Goal: Register for event/course

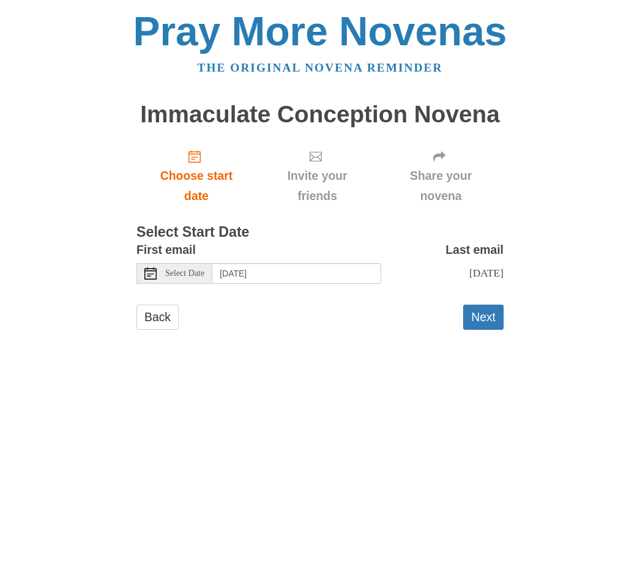
click at [155, 267] on use at bounding box center [150, 273] width 12 height 12
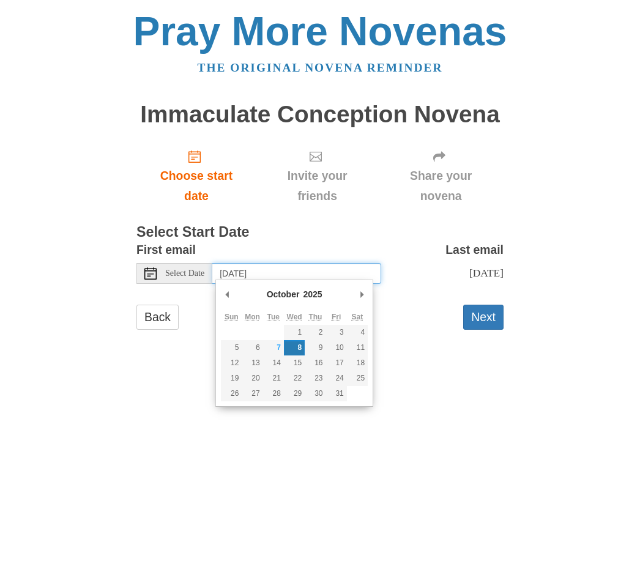
type input "[DATE]"
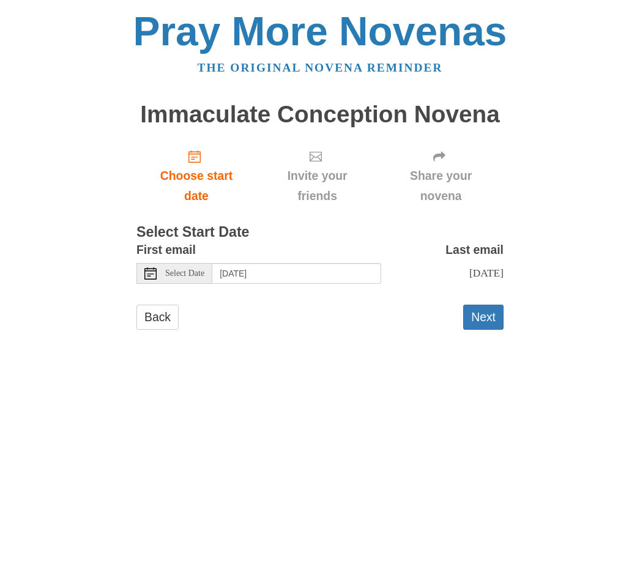
click at [485, 322] on button "Next" at bounding box center [483, 317] width 40 height 25
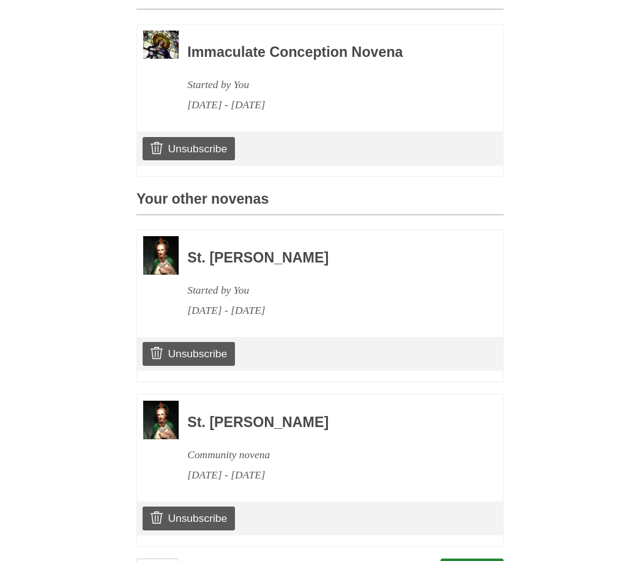
scroll to position [364, 0]
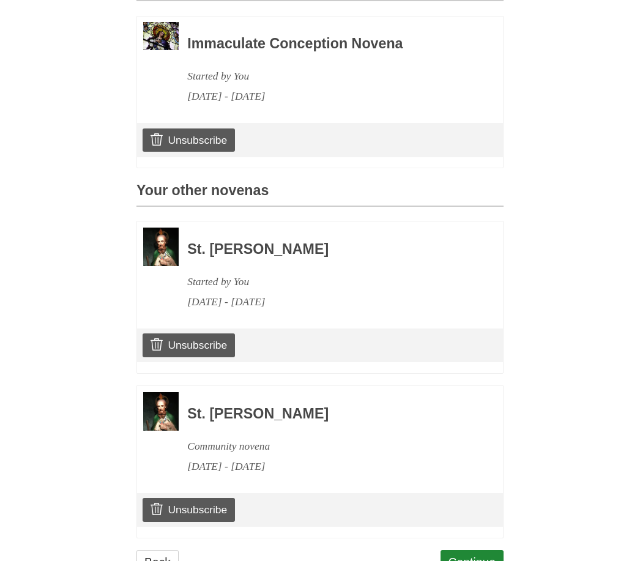
click at [202, 343] on link "Unsubscribe" at bounding box center [189, 345] width 92 height 23
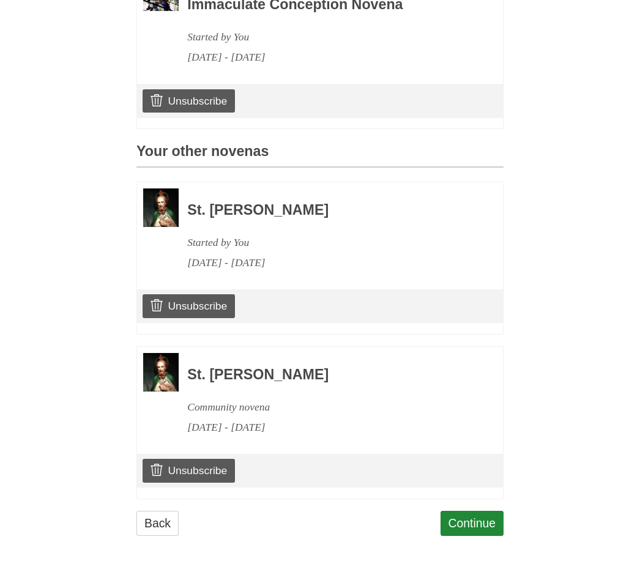
click at [359, 317] on div "St. Jude Novena Started by You October 12, 2025 - October 21, 2025 Unsubscribe" at bounding box center [319, 258] width 367 height 153
click at [471, 519] on link "Continue" at bounding box center [473, 523] width 64 height 25
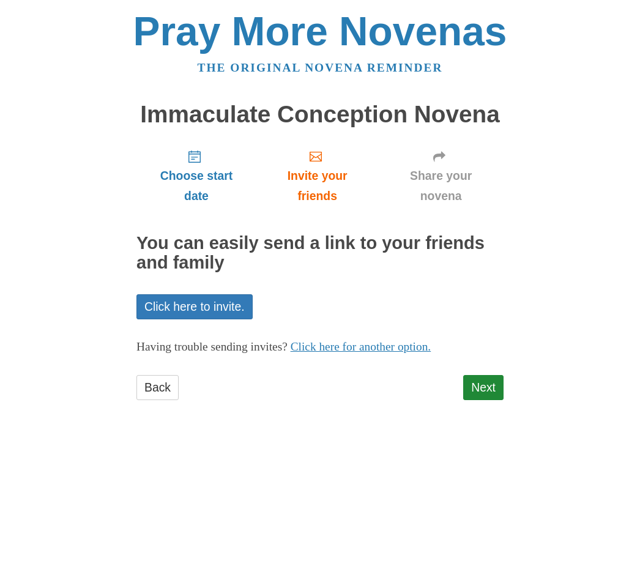
click at [486, 387] on link "Next" at bounding box center [483, 387] width 40 height 25
